Goal: Check status: Check status

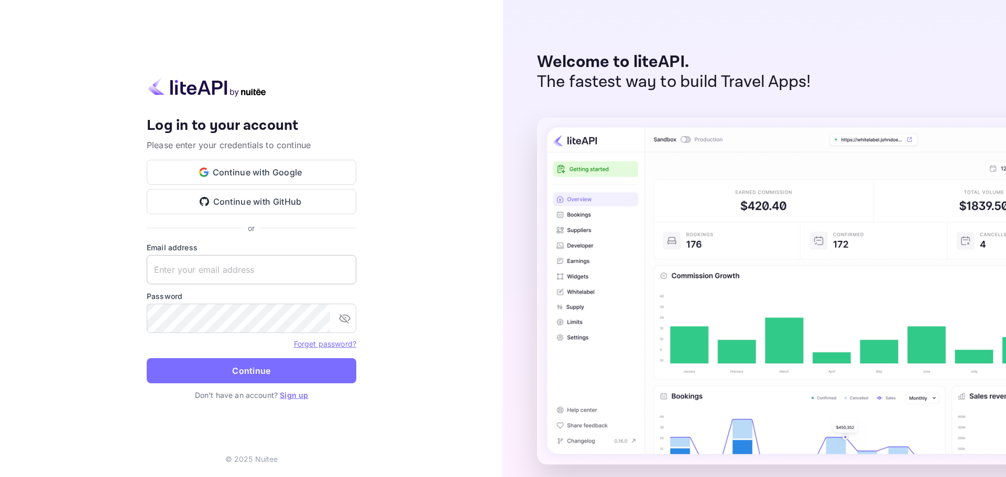
click at [174, 273] on input "text" at bounding box center [252, 269] width 210 height 29
paste input "[EMAIL_ADDRESS][DOMAIN_NAME]"
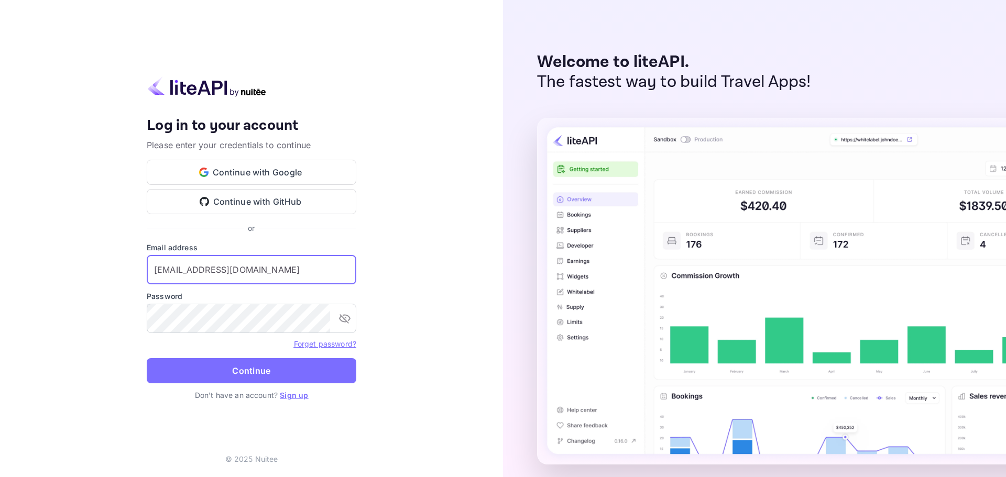
type input "[EMAIL_ADDRESS][DOMAIN_NAME]"
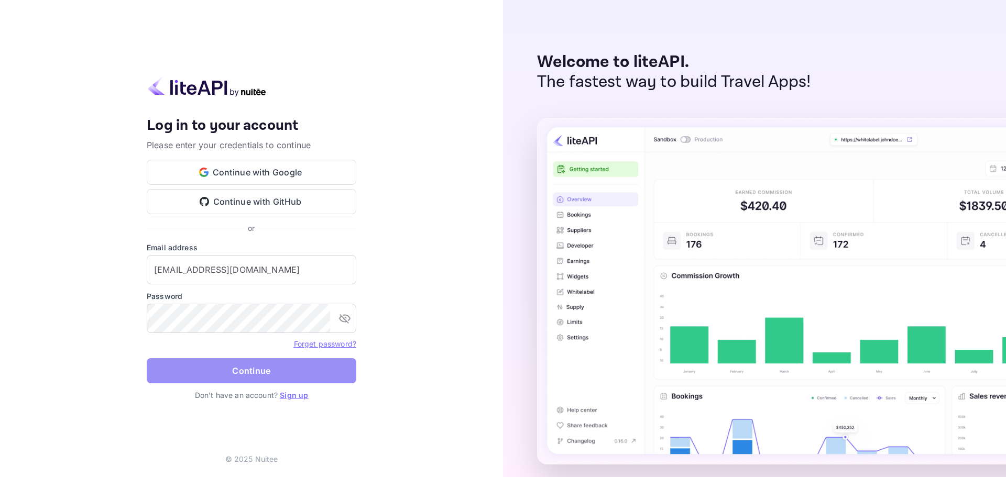
click at [240, 359] on button "Continue" at bounding box center [252, 370] width 210 height 25
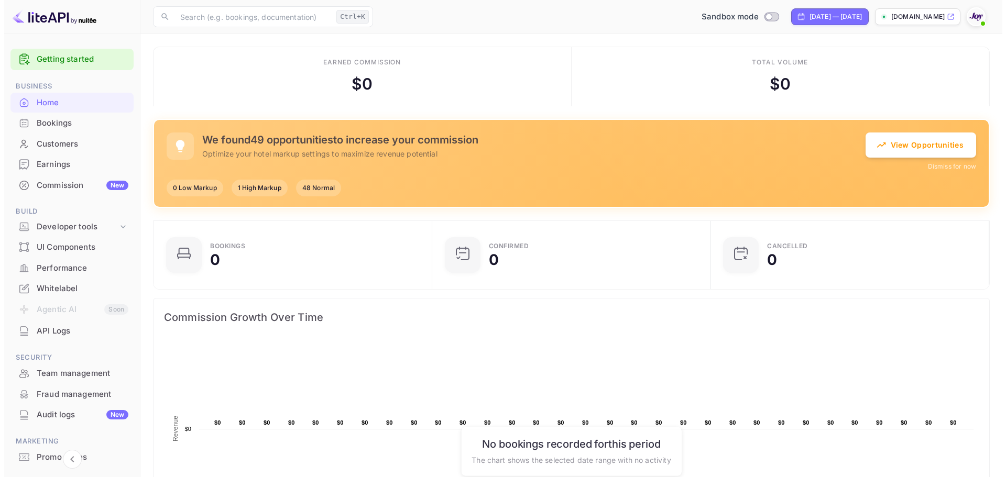
scroll to position [8, 8]
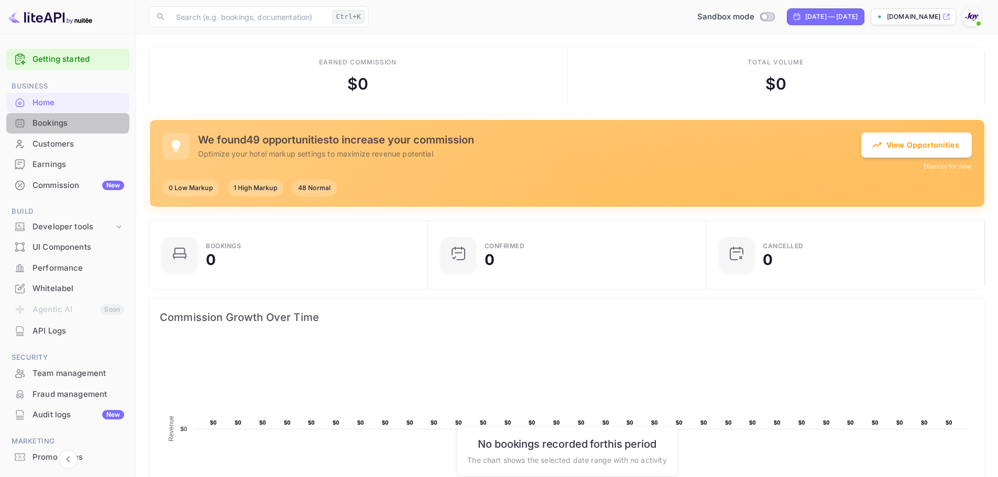
click at [57, 117] on div "Bookings" at bounding box center [78, 123] width 92 height 12
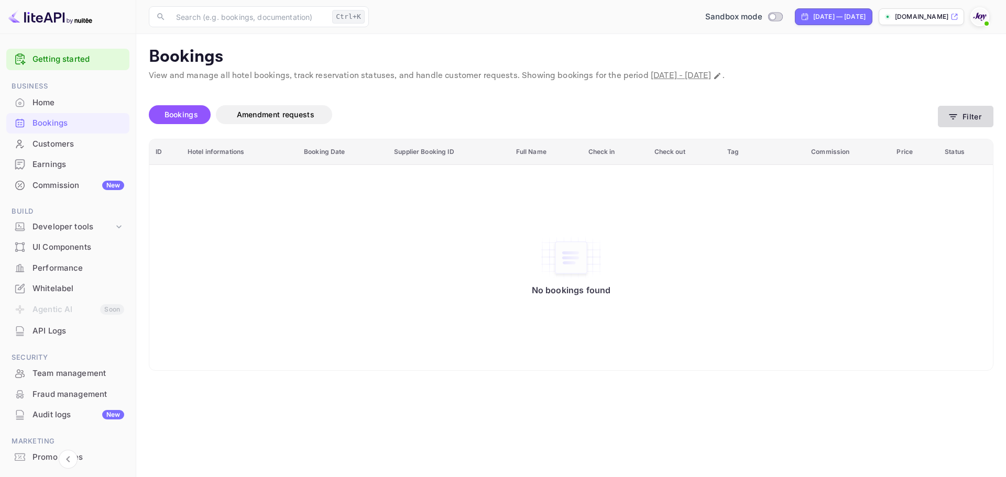
click at [261, 116] on button "Filter" at bounding box center [966, 116] width 56 height 21
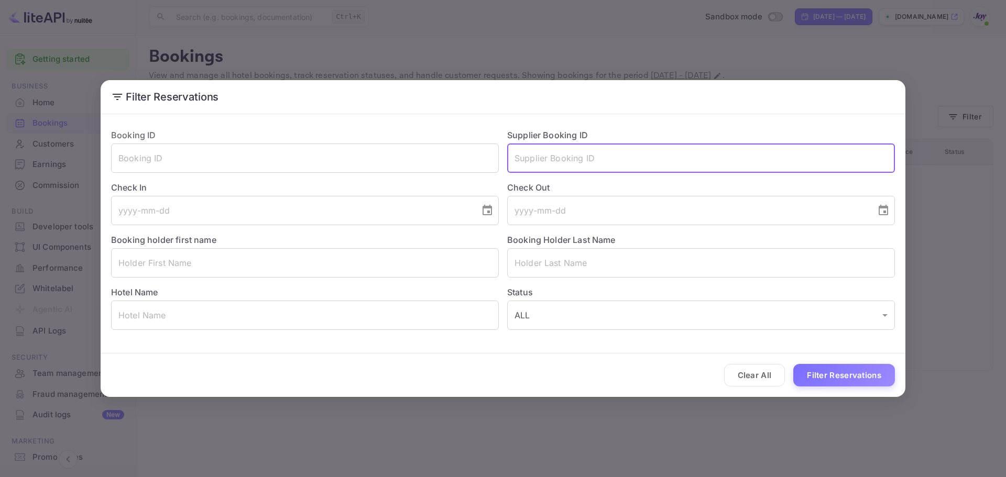
click at [261, 162] on input "text" at bounding box center [701, 158] width 388 height 29
paste input "8908117"
type input "8908117"
click at [261, 373] on button "Filter Reservations" at bounding box center [844, 375] width 102 height 23
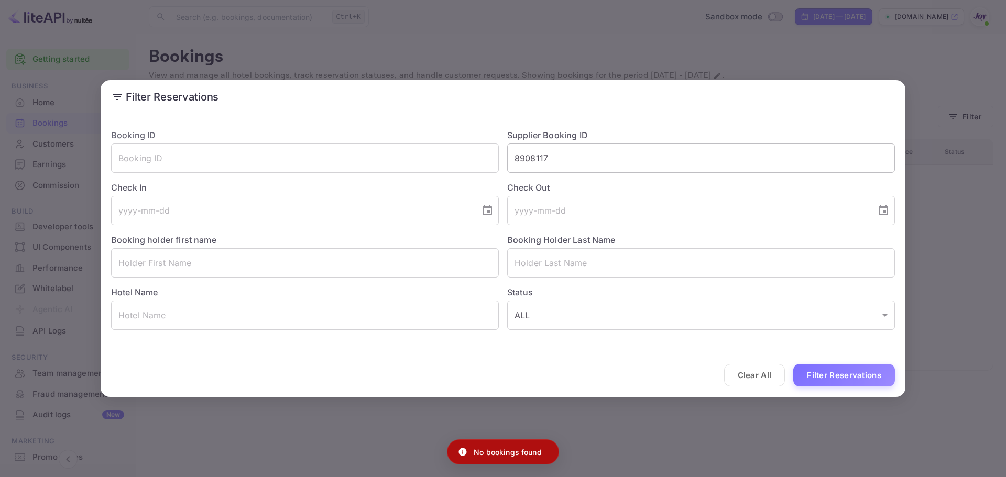
click at [261, 151] on input "8908117" at bounding box center [701, 158] width 388 height 29
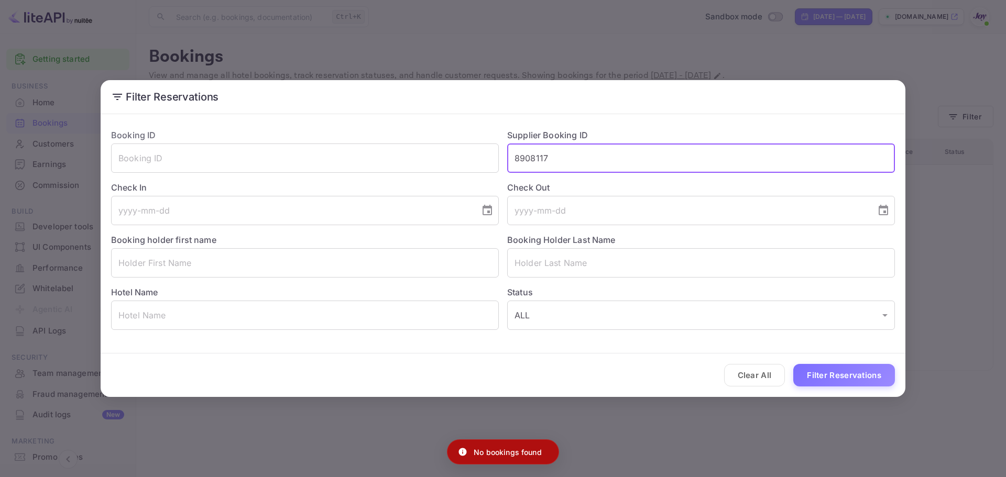
click at [261, 151] on input "8908117" at bounding box center [701, 158] width 388 height 29
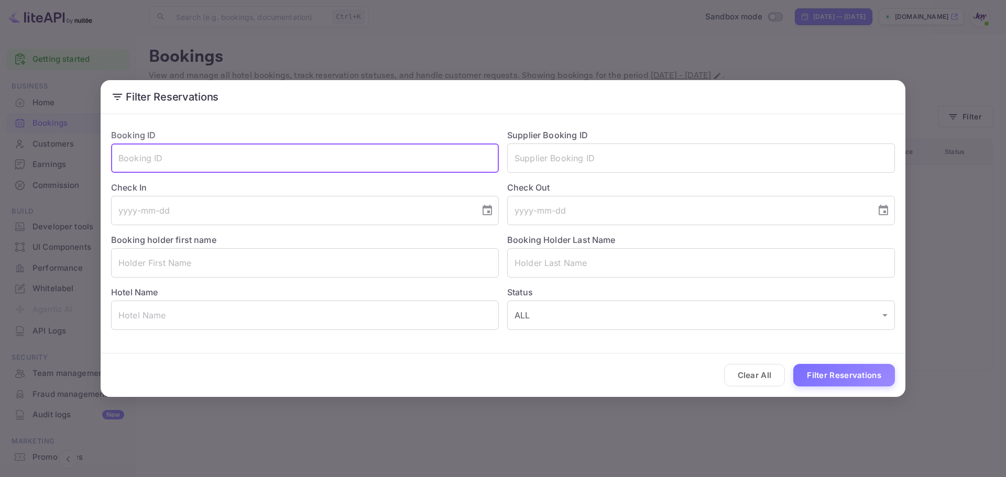
click at [261, 155] on input "text" at bounding box center [305, 158] width 388 height 29
paste input "8908117"
type input "8908117"
click at [261, 375] on button "Filter Reservations" at bounding box center [844, 375] width 102 height 23
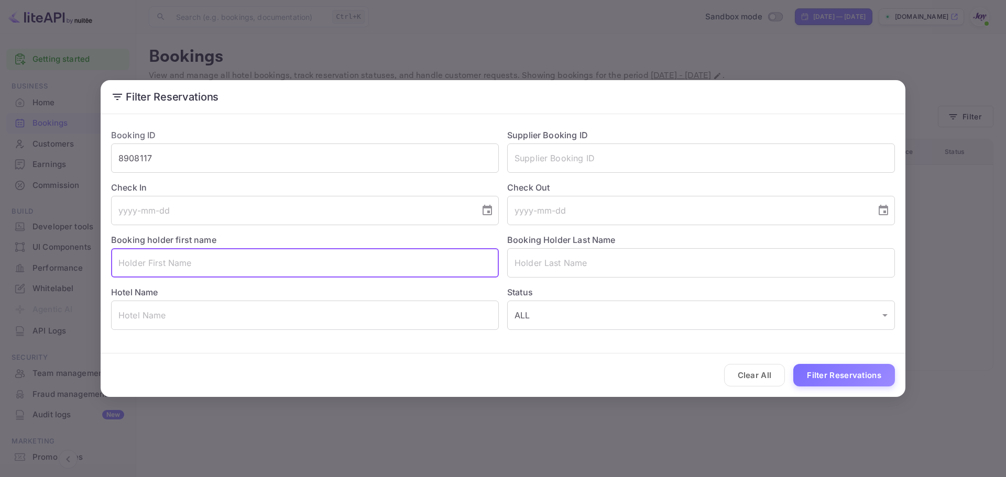
click at [209, 277] on input "text" at bounding box center [305, 262] width 388 height 29
paste input "'[PERSON_NAME]'"
click at [202, 265] on input "'[PERSON_NAME]'" at bounding box center [305, 262] width 388 height 29
click at [124, 261] on input "'[PERSON_NAME]" at bounding box center [305, 262] width 388 height 29
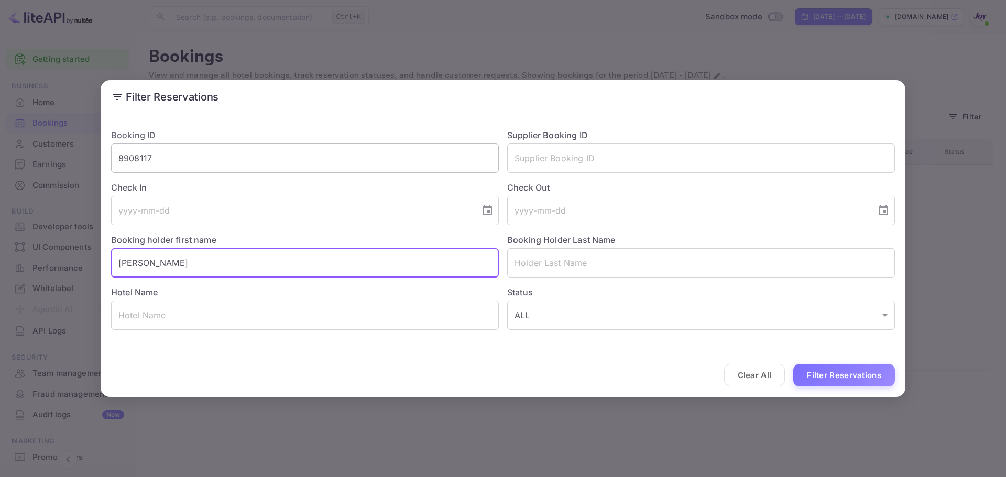
type input "[PERSON_NAME]"
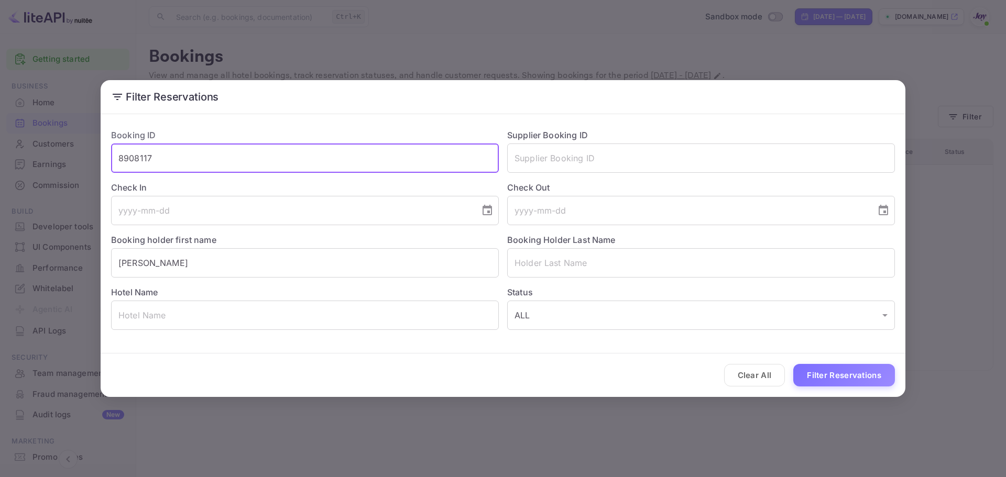
click at [229, 149] on input "8908117" at bounding box center [305, 158] width 388 height 29
click at [160, 267] on input "[PERSON_NAME]" at bounding box center [305, 262] width 388 height 29
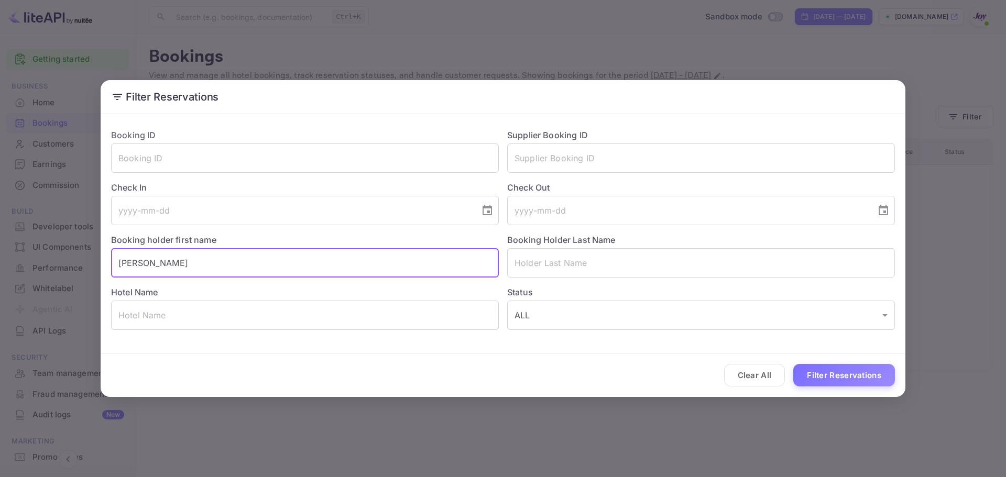
click at [160, 267] on input "[PERSON_NAME]" at bounding box center [305, 262] width 388 height 29
click at [261, 247] on div "Booking Holder Last Name ​" at bounding box center [697, 251] width 396 height 52
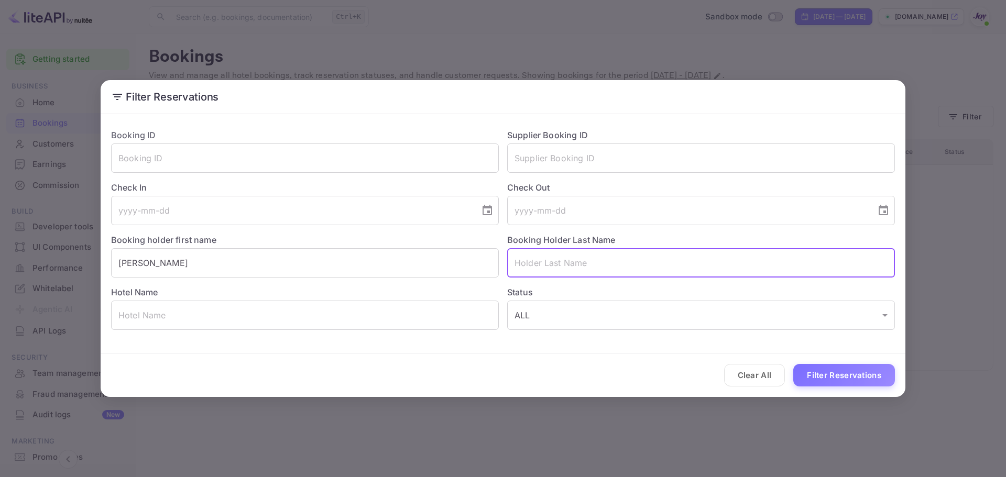
click at [261, 255] on input "text" at bounding box center [701, 262] width 388 height 29
paste input "[PERSON_NAME]"
type input "[PERSON_NAME]"
click at [211, 278] on div "Booking ID ​ Supplier Booking ID ​ Check In ​ Check Out ​ Booking holder first …" at bounding box center [499, 225] width 792 height 210
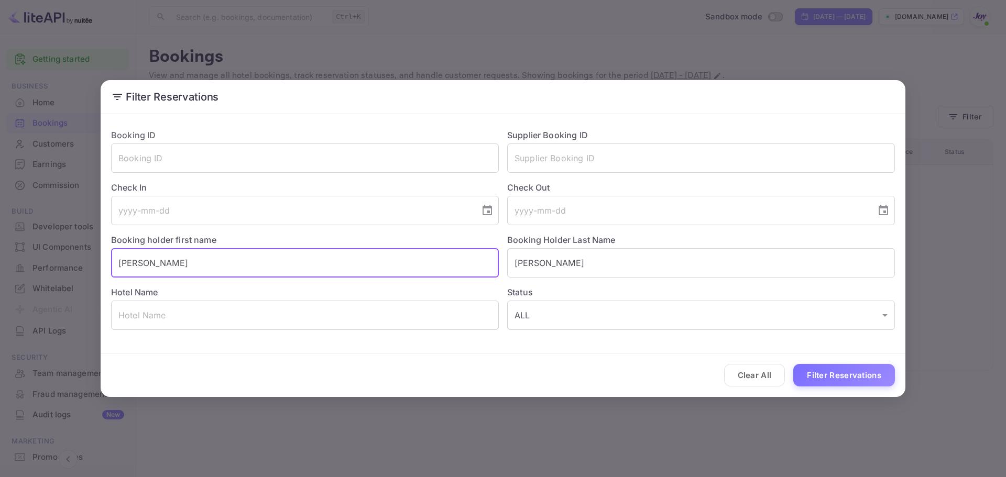
click at [209, 267] on input "[PERSON_NAME]" at bounding box center [305, 262] width 388 height 29
type input "[PERSON_NAME]"
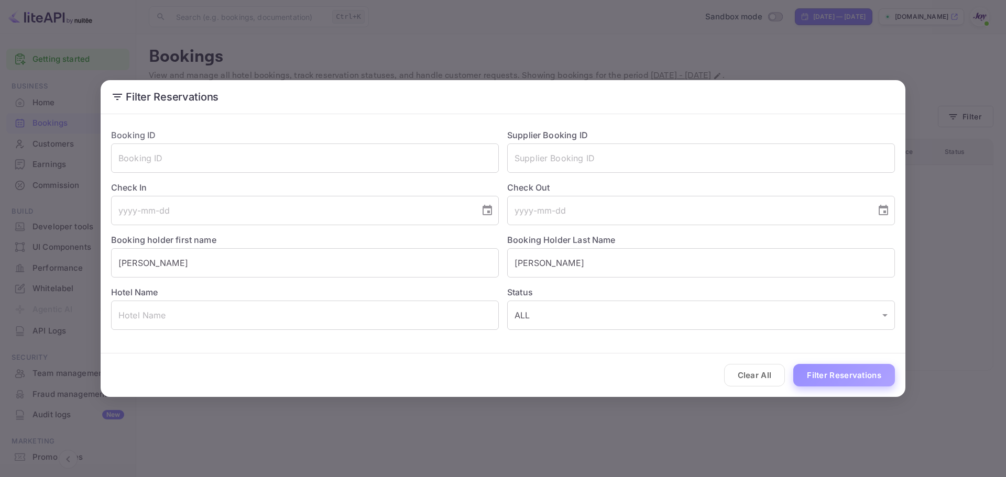
click at [261, 366] on button "Filter Reservations" at bounding box center [844, 375] width 102 height 23
